Goal: Task Accomplishment & Management: Manage account settings

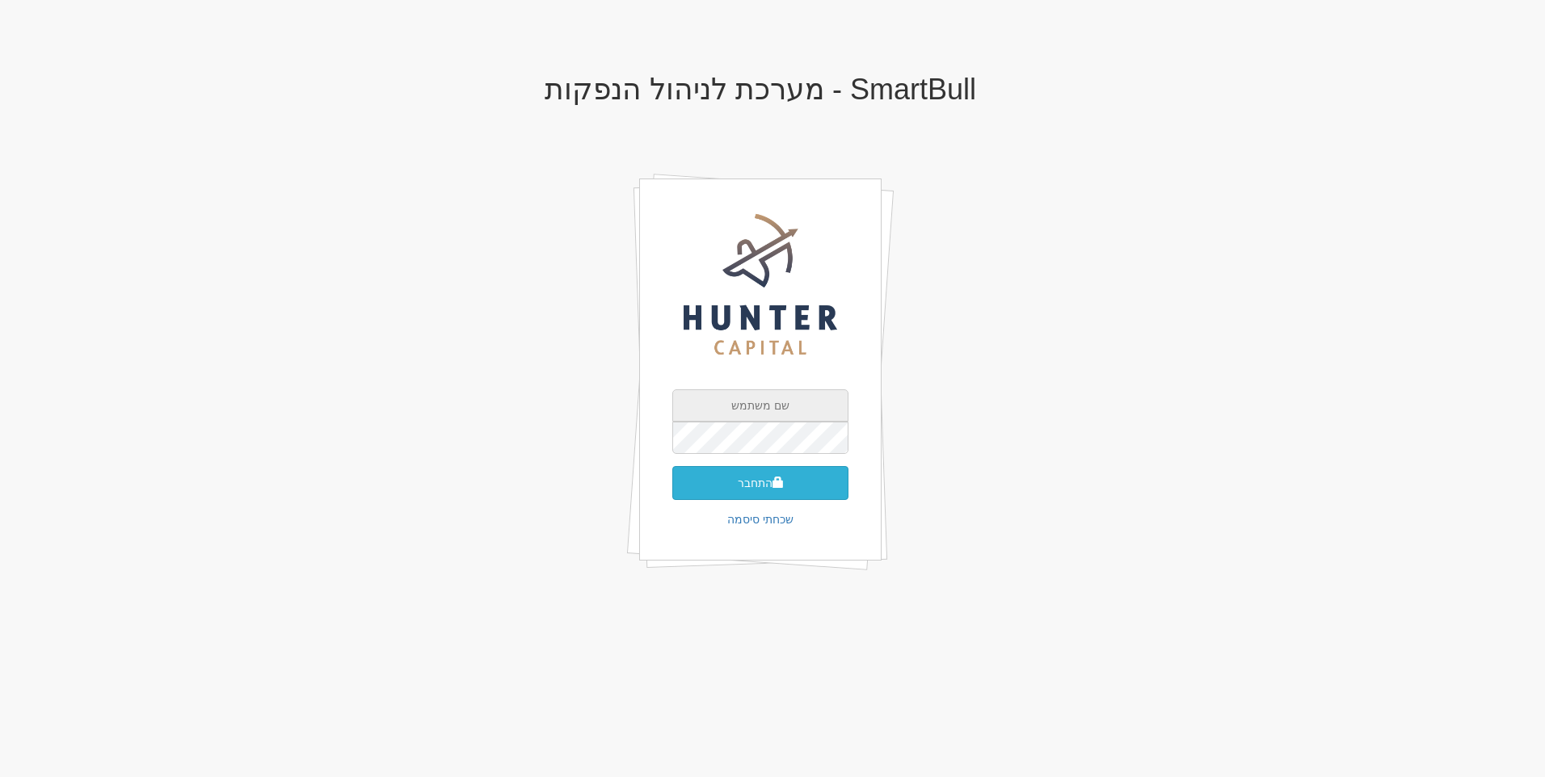
type input "amit@huntercapital.co.il"
click at [786, 476] on button "התחבר" at bounding box center [760, 483] width 176 height 34
click at [758, 446] on input "text" at bounding box center [760, 462] width 176 height 32
type input "695653"
click at [774, 501] on span "submit" at bounding box center [778, 506] width 11 height 11
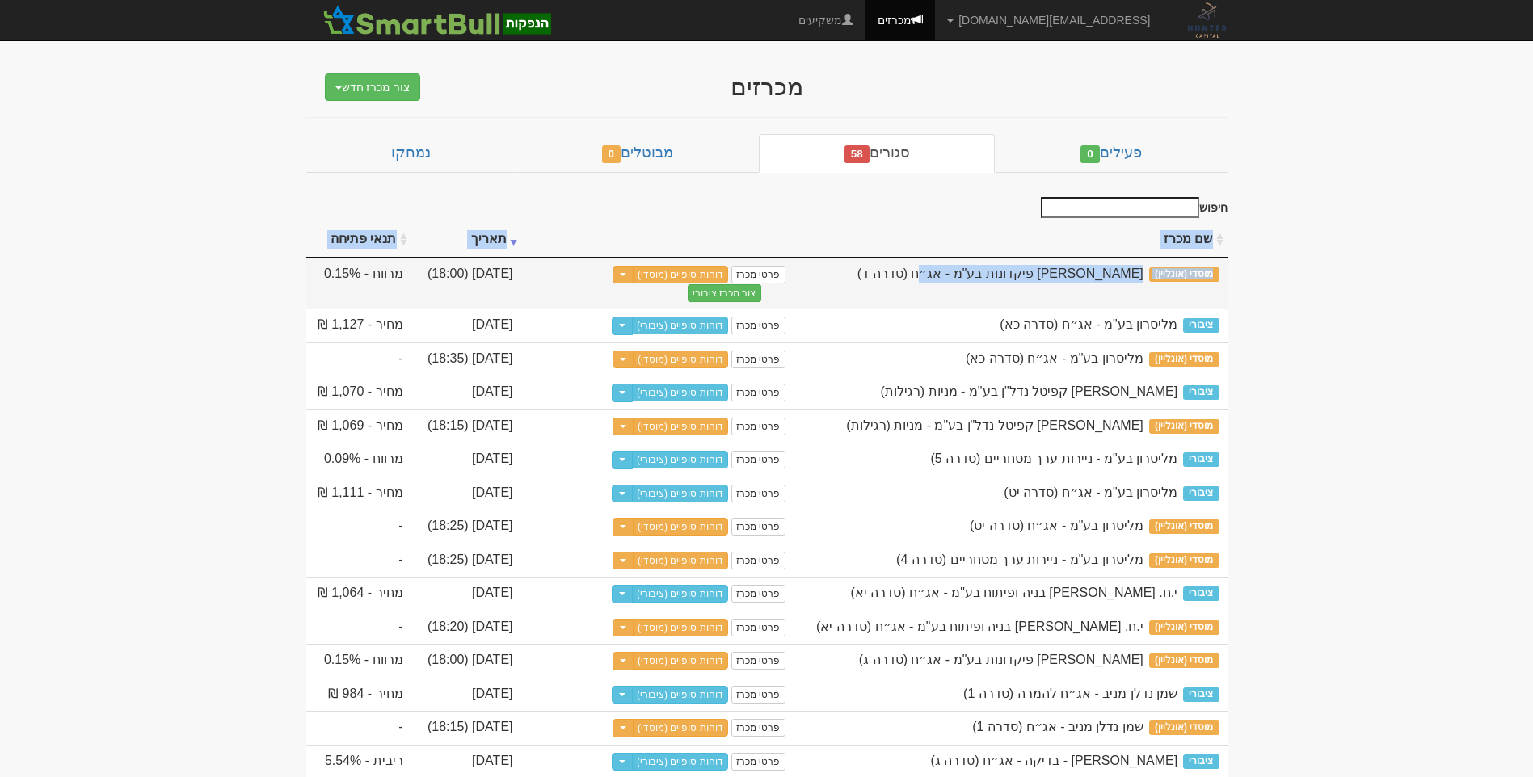
drag, startPoint x: 1248, startPoint y: 267, endPoint x: 1170, endPoint y: 261, distance: 77.8
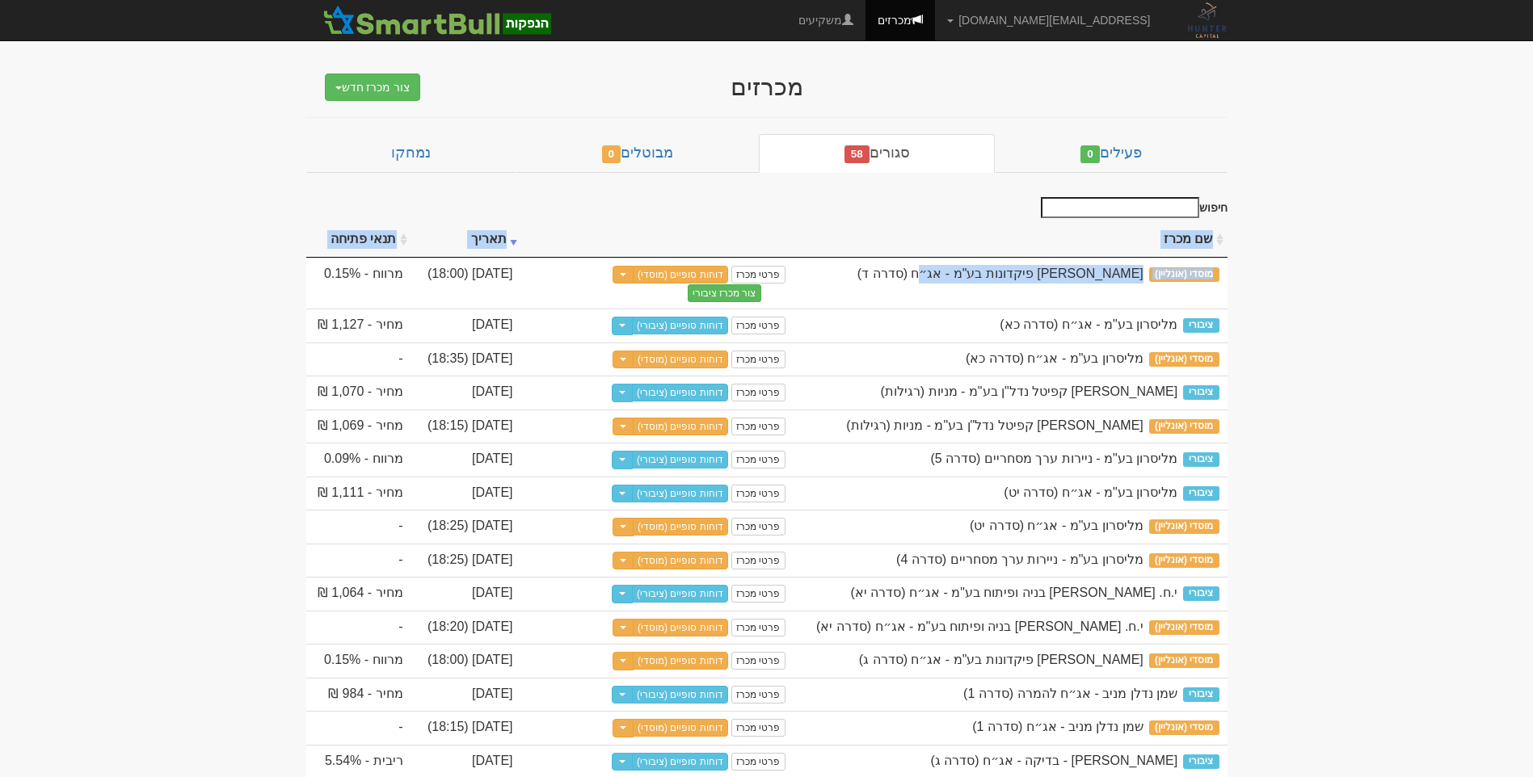
drag, startPoint x: 1170, startPoint y: 261, endPoint x: 1316, endPoint y: 291, distance: 149.3
drag, startPoint x: 1313, startPoint y: 136, endPoint x: 339, endPoint y: 194, distance: 975.5
drag, startPoint x: 339, startPoint y: 194, endPoint x: 172, endPoint y: 158, distance: 171.0
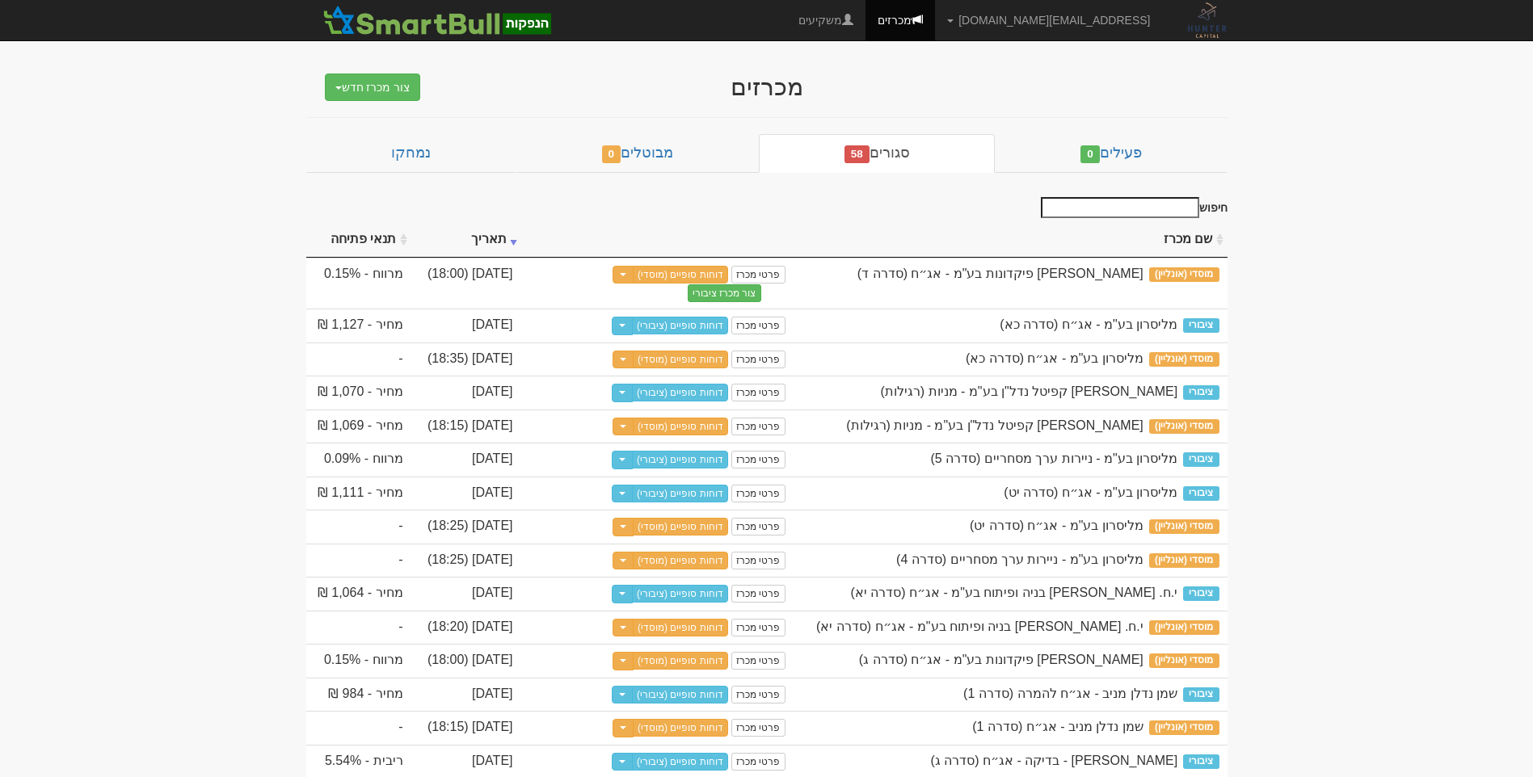
drag, startPoint x: 1205, startPoint y: 74, endPoint x: 314, endPoint y: 244, distance: 906.6
